Goal: Transaction & Acquisition: Obtain resource

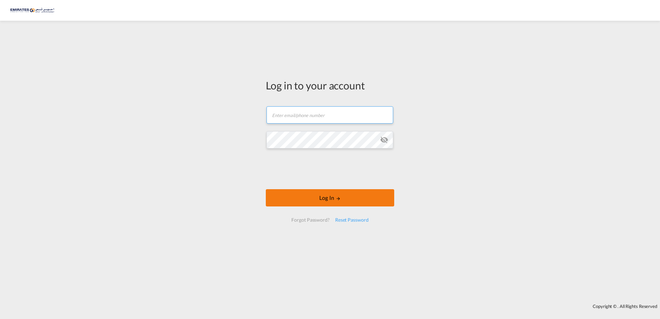
type input "[EMAIL_ADDRESS][DOMAIN_NAME]"
click at [332, 196] on button "Log In" at bounding box center [330, 197] width 128 height 17
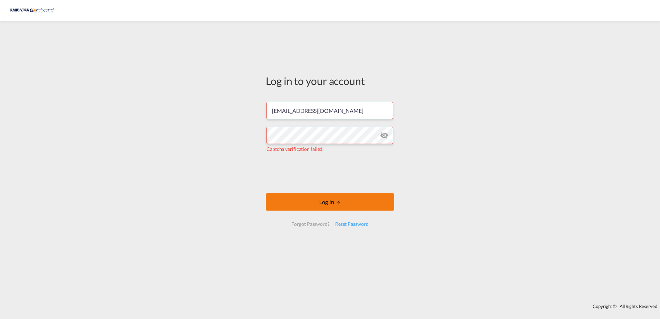
click at [326, 196] on button "Log In" at bounding box center [330, 201] width 128 height 17
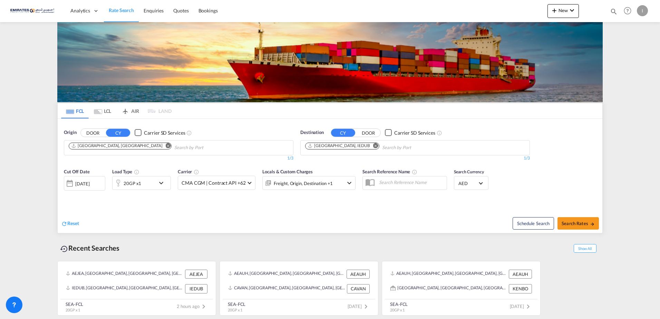
click at [382, 146] on input "Chips input." at bounding box center [415, 147] width 66 height 11
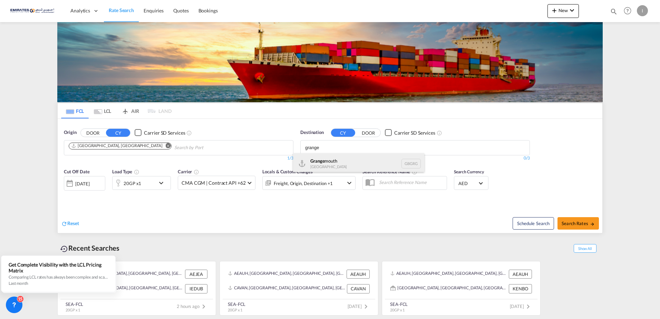
type input "grange"
click at [327, 167] on div "Grange mouth [GEOGRAPHIC_DATA] GBGRG" at bounding box center [358, 163] width 131 height 21
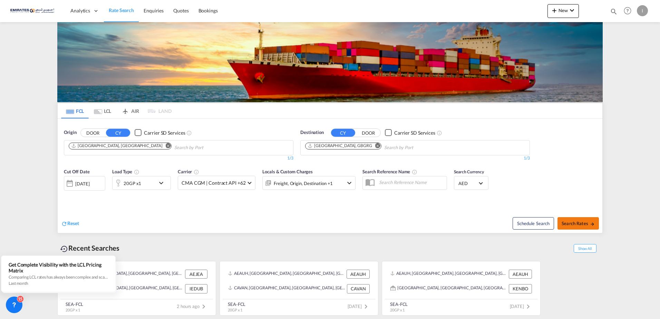
click at [578, 221] on span "Search Rates" at bounding box center [578, 224] width 33 height 6
type input "AEJEA to GBGRG / [DATE]"
